Goal: Task Accomplishment & Management: Manage account settings

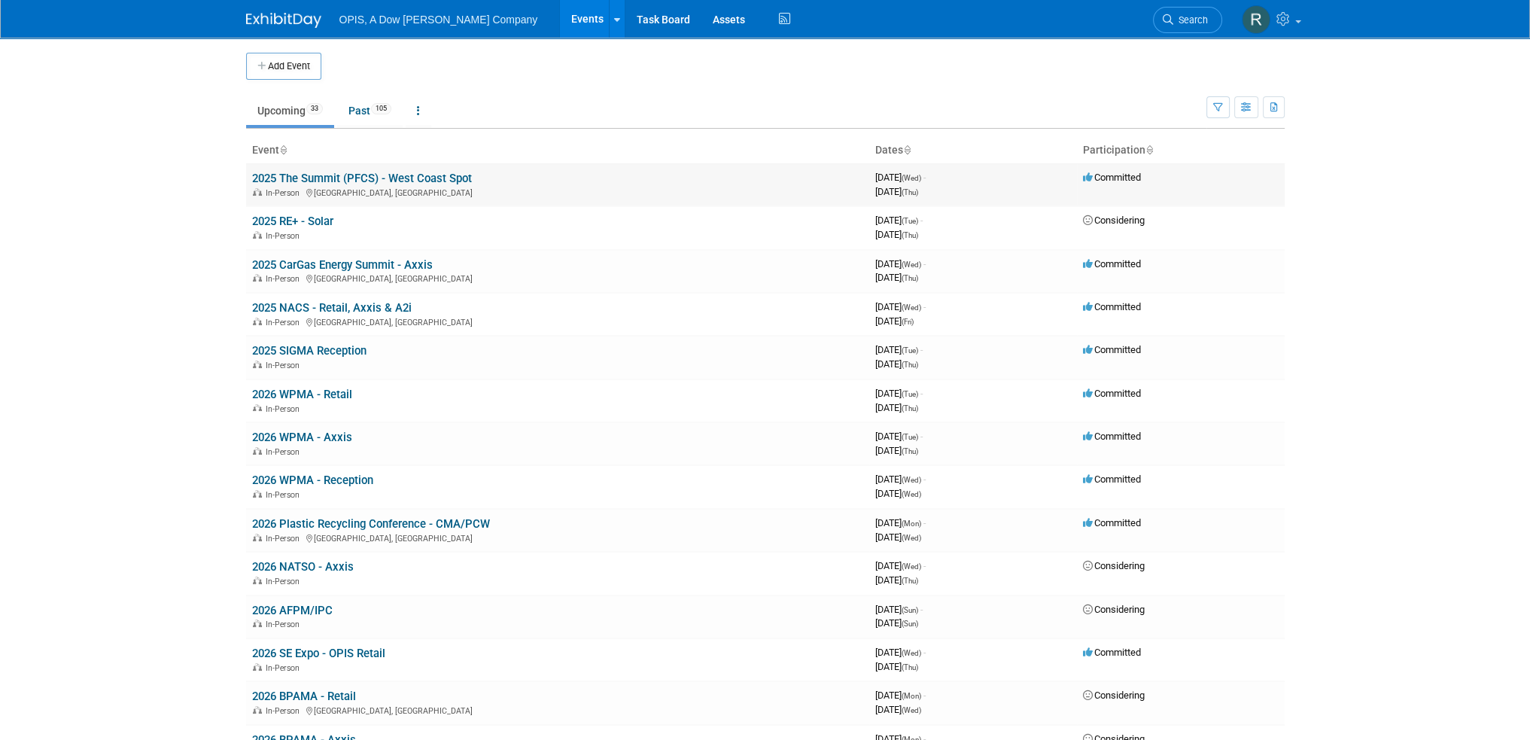
click at [305, 174] on link "2025 The Summit (PFCS) - West Coast Spot" at bounding box center [362, 179] width 220 height 14
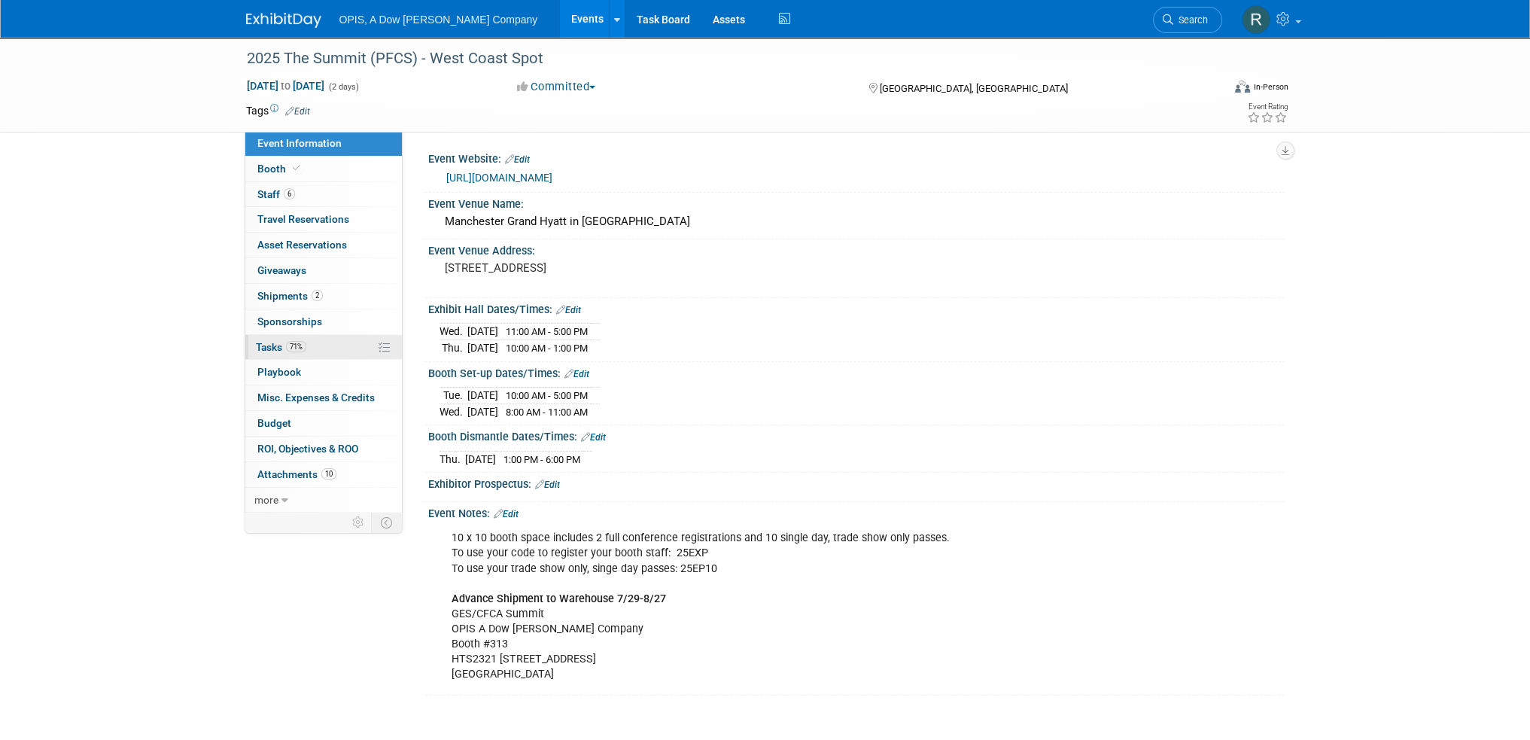
click at [262, 346] on span "Tasks 71%" at bounding box center [281, 347] width 50 height 12
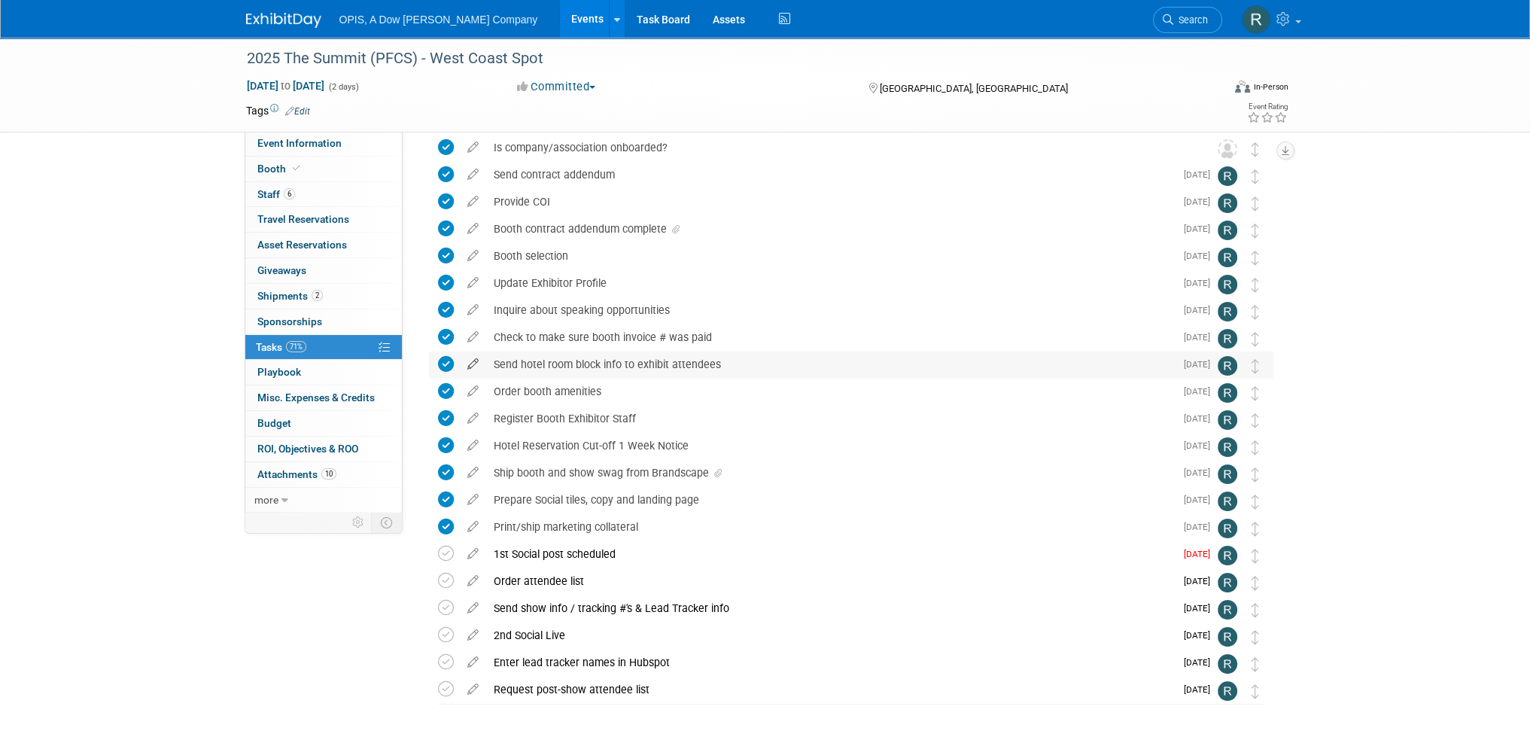
scroll to position [115, 0]
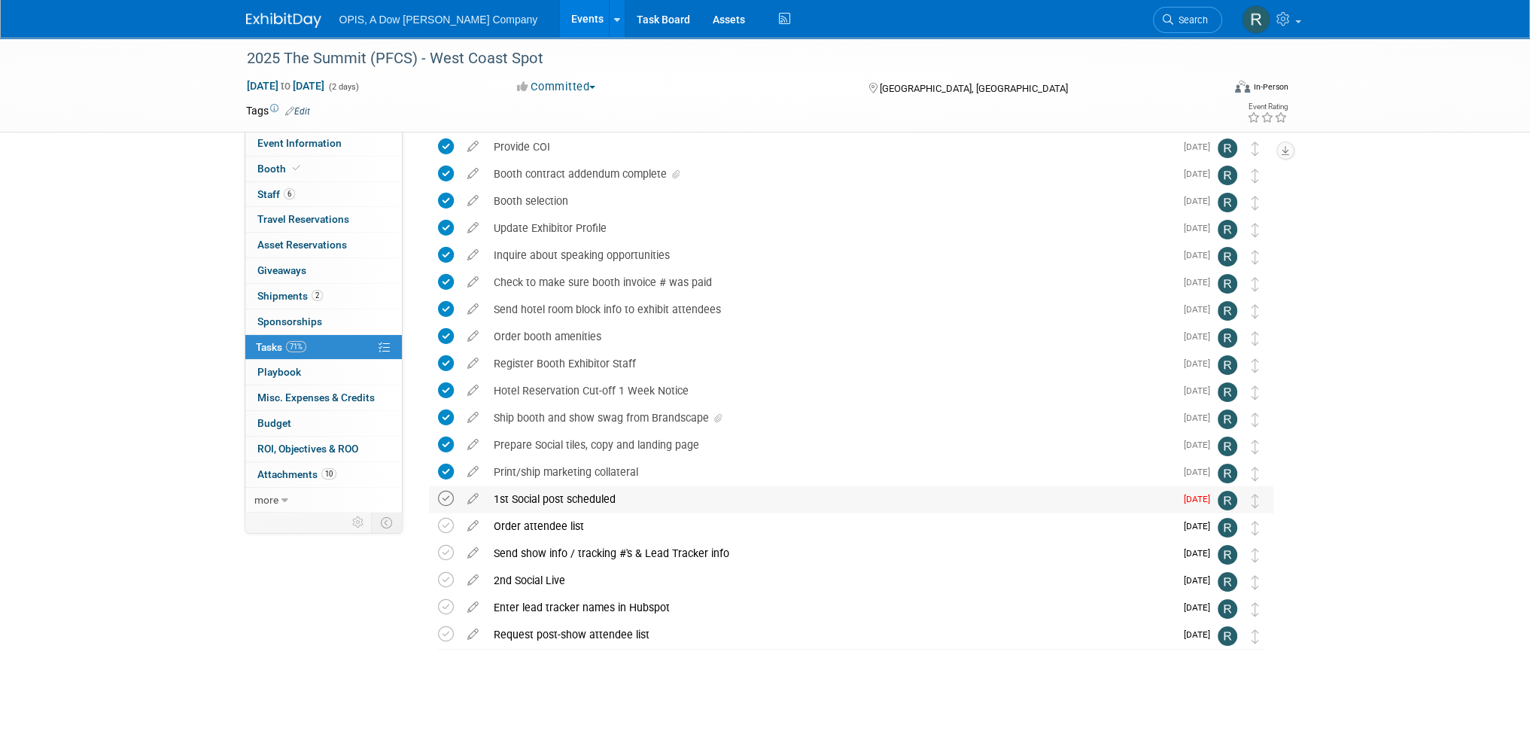
click at [446, 499] on icon at bounding box center [446, 499] width 16 height 16
click at [473, 528] on icon at bounding box center [473, 522] width 26 height 19
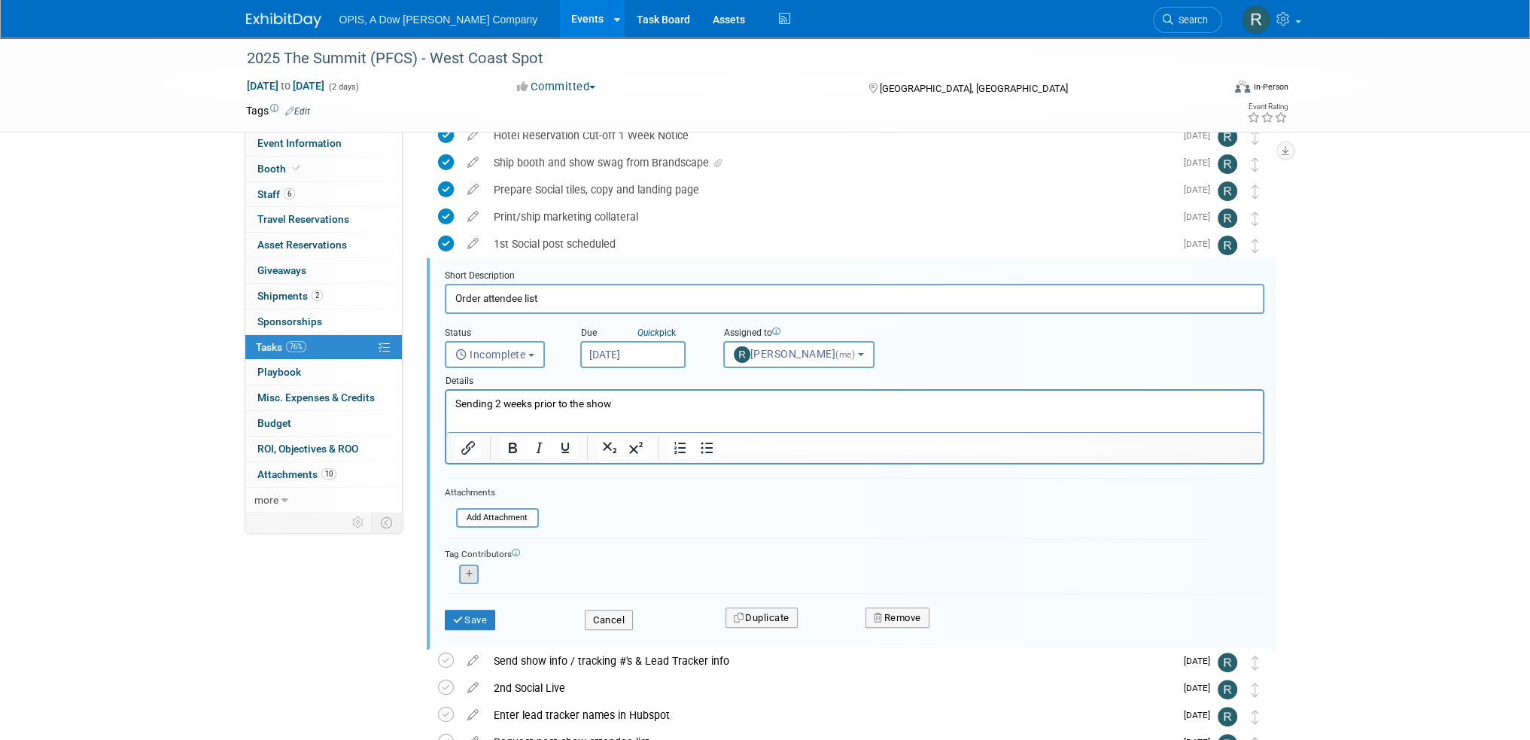
scroll to position [408, 0]
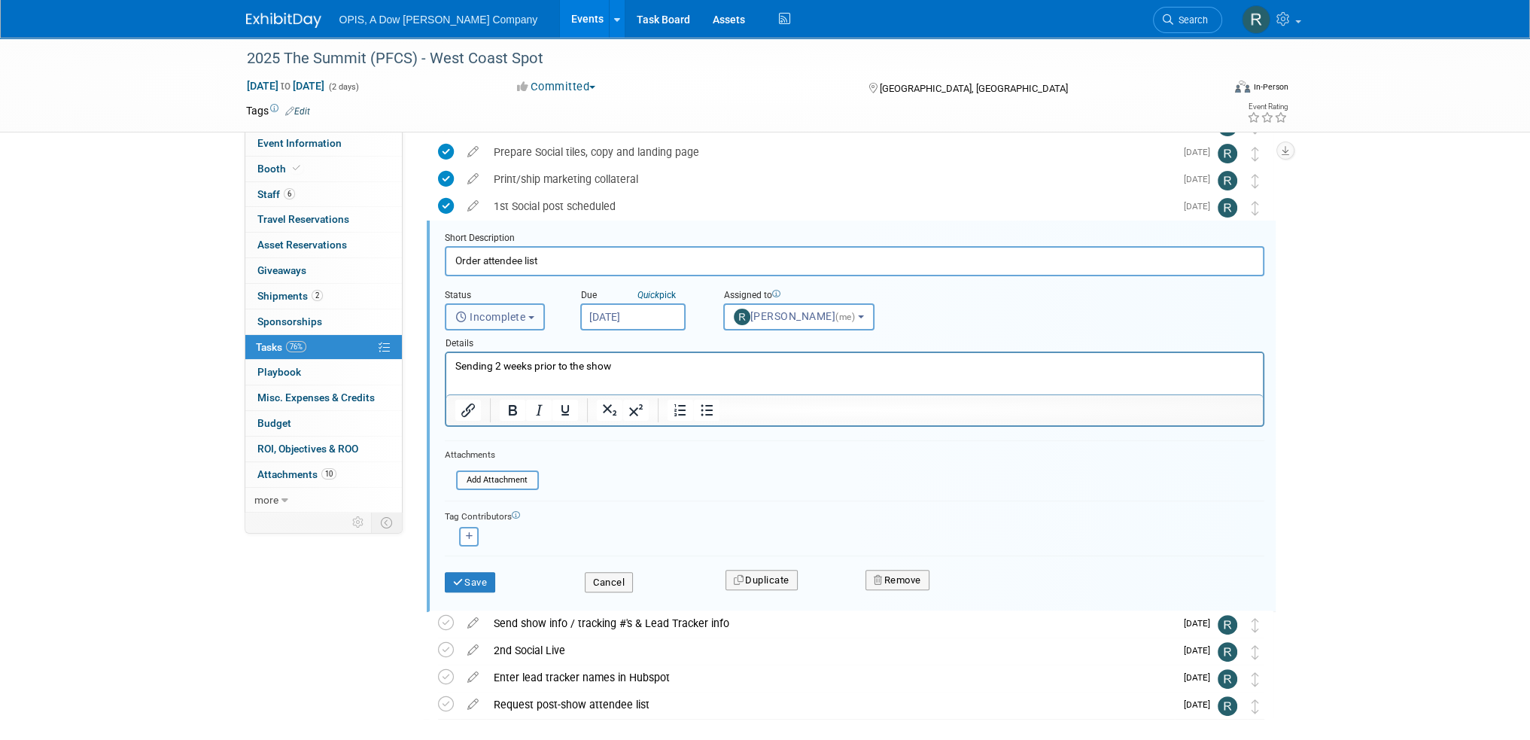
click at [505, 320] on span "Incomplete" at bounding box center [490, 317] width 71 height 12
click at [506, 383] on label "Completed" at bounding box center [493, 382] width 81 height 24
click at [448, 383] on input "Completed" at bounding box center [443, 380] width 10 height 10
select select "3"
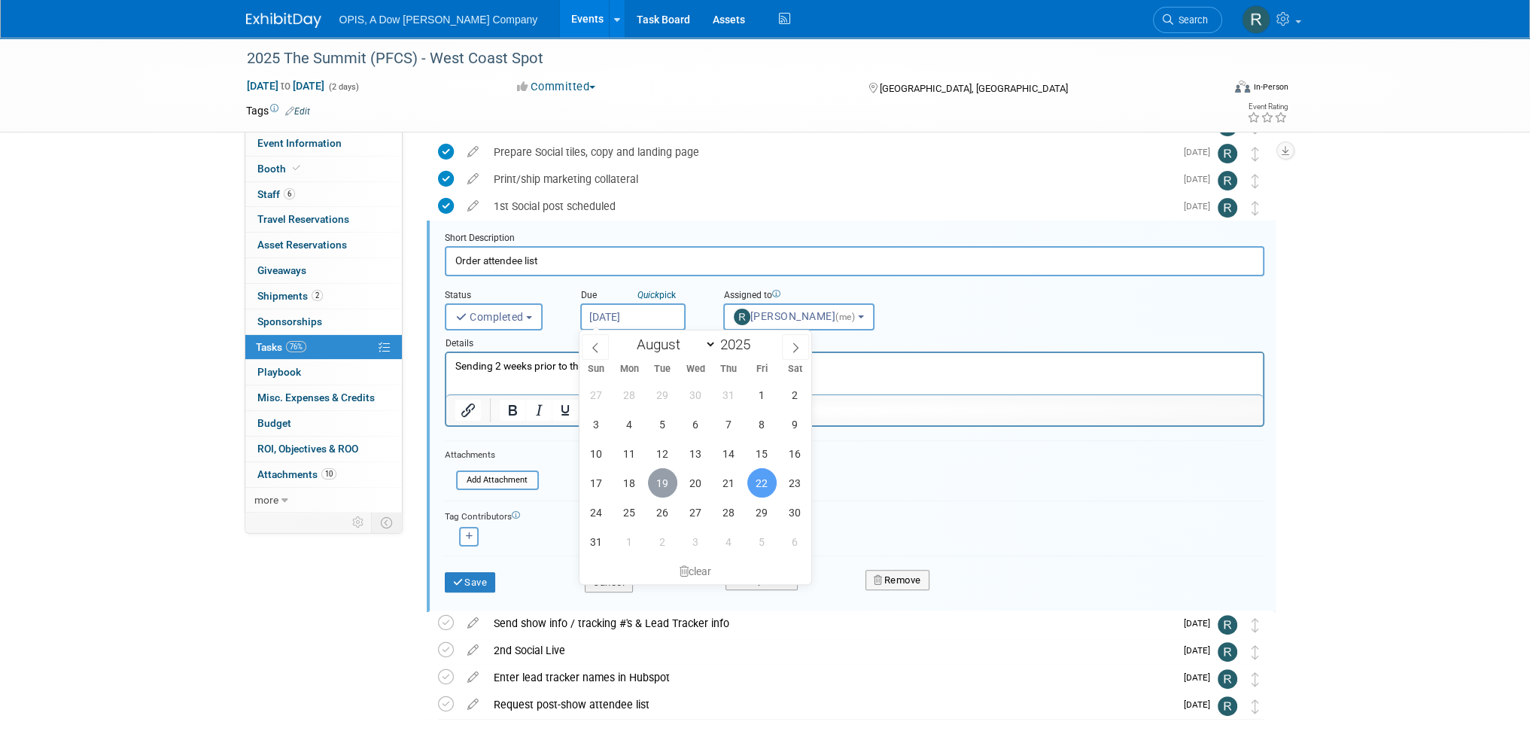
click at [662, 480] on span "19" at bounding box center [662, 482] width 29 height 29
type input "Aug 19, 2025"
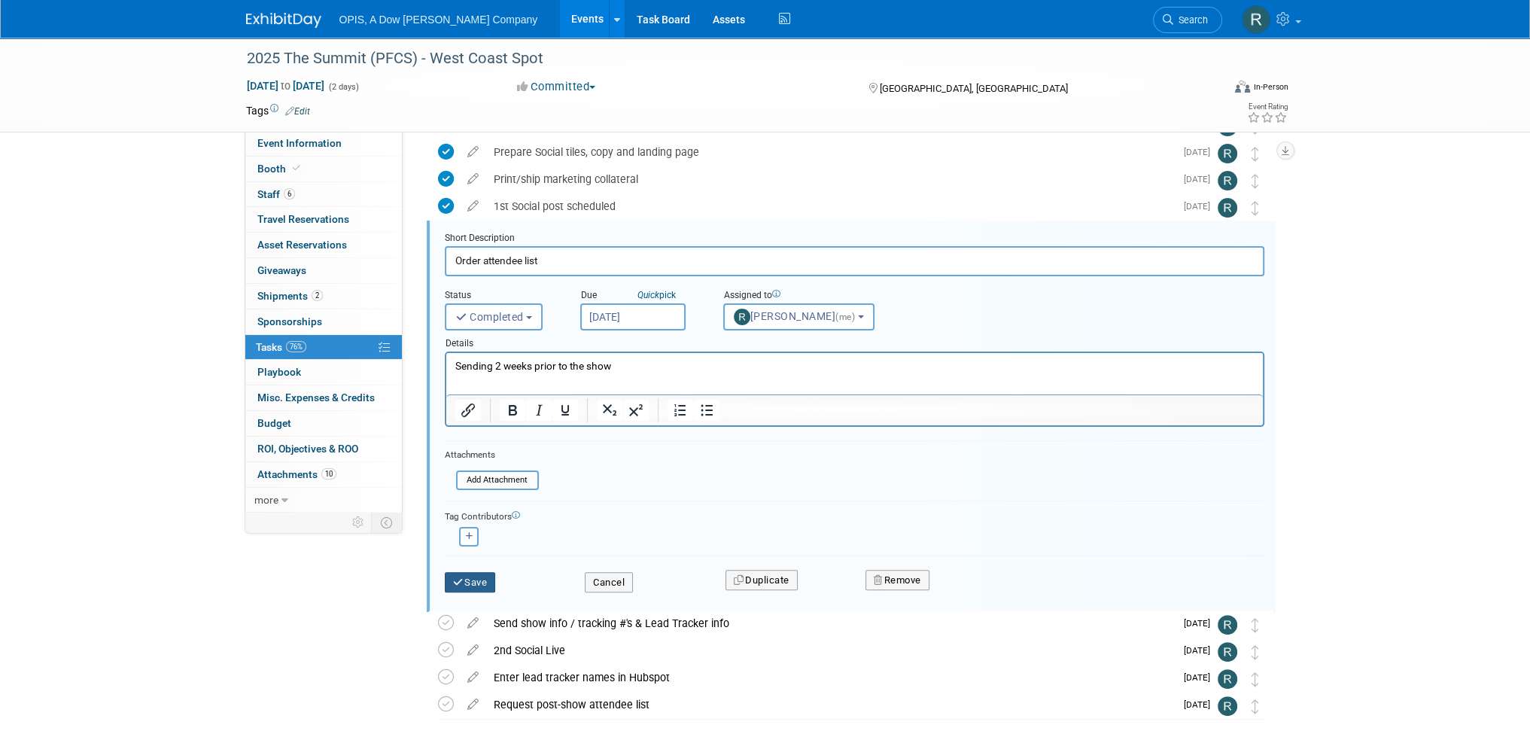
click at [449, 579] on button "Save" at bounding box center [470, 582] width 51 height 21
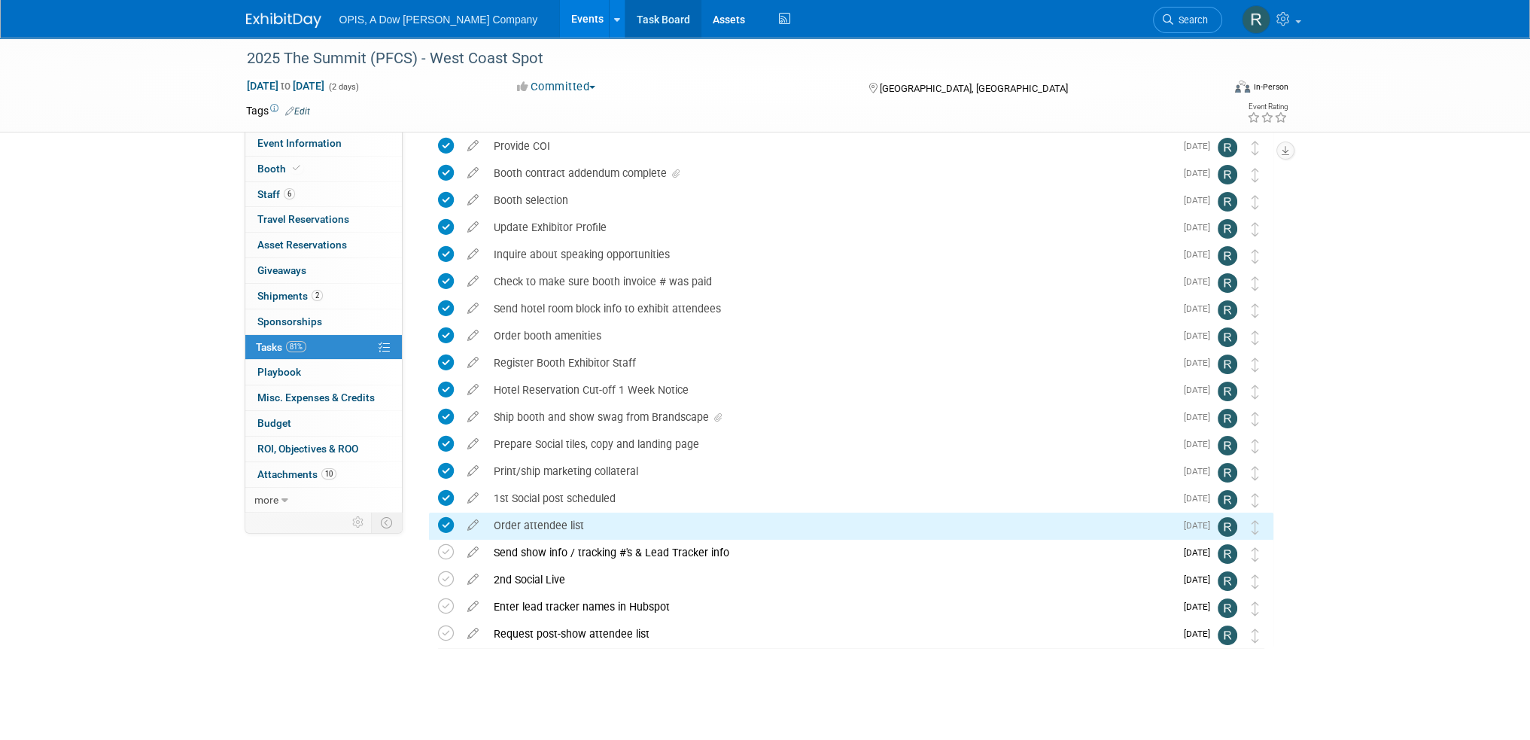
scroll to position [115, 0]
